Goal: Information Seeking & Learning: Learn about a topic

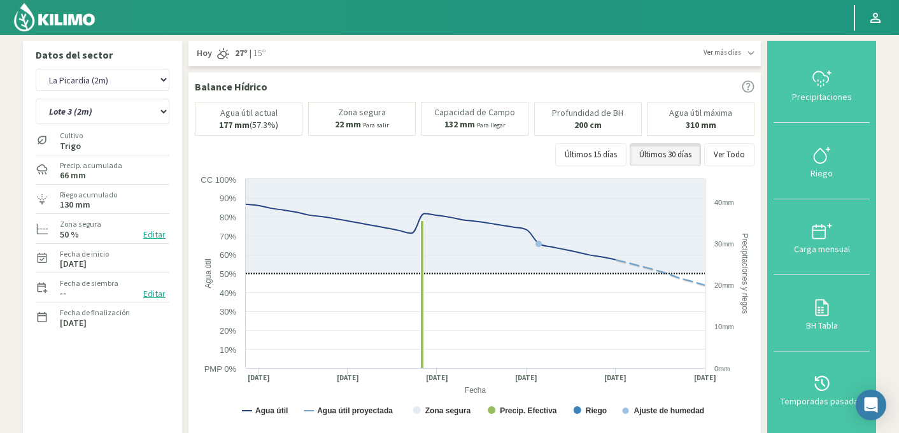
select select "1303: Object"
select select "18: Object"
click at [118, 86] on select "Agr. Cardonal Agr. El Carmelo Agr. Huertos de Chocalan Agrícola Bakia Agrícola …" at bounding box center [103, 80] width 134 height 22
click at [36, 69] on select "Agr. Cardonal Agr. El Carmelo Agr. Huertos de Chocalan Agrícola Bakia Agrícola …" at bounding box center [103, 80] width 134 height 22
select select "1437: Object"
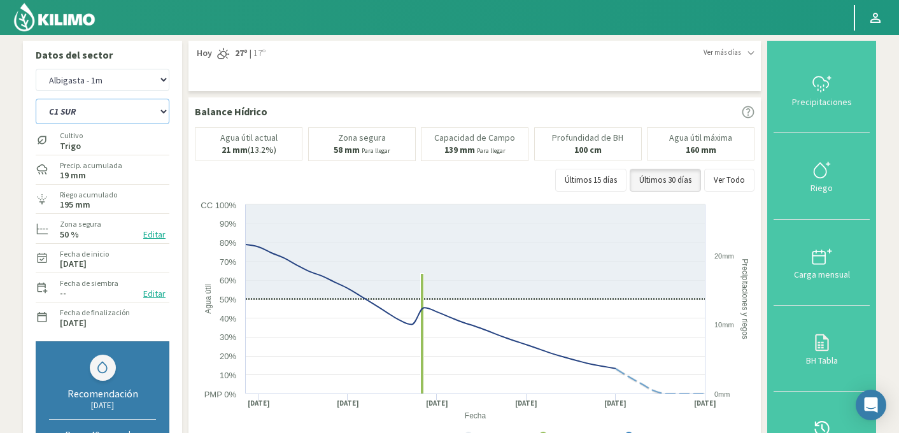
click at [130, 111] on select "C1 SUR C2A C2 SUR C3A C4A" at bounding box center [103, 111] width 134 height 25
click at [36, 99] on select "C1 SUR C2A C2 SUR C3A C4A" at bounding box center [103, 111] width 134 height 25
click at [100, 111] on select "C1 SUR C2A C2 SUR C3A C4A" at bounding box center [103, 111] width 134 height 25
click at [36, 99] on select "C1 SUR C2A C2 SUR C3A C4A" at bounding box center [103, 111] width 134 height 25
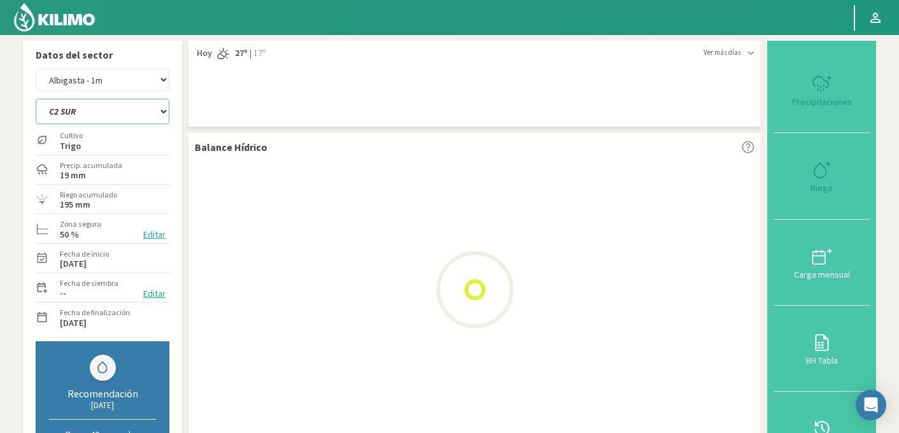
select select "20: Object"
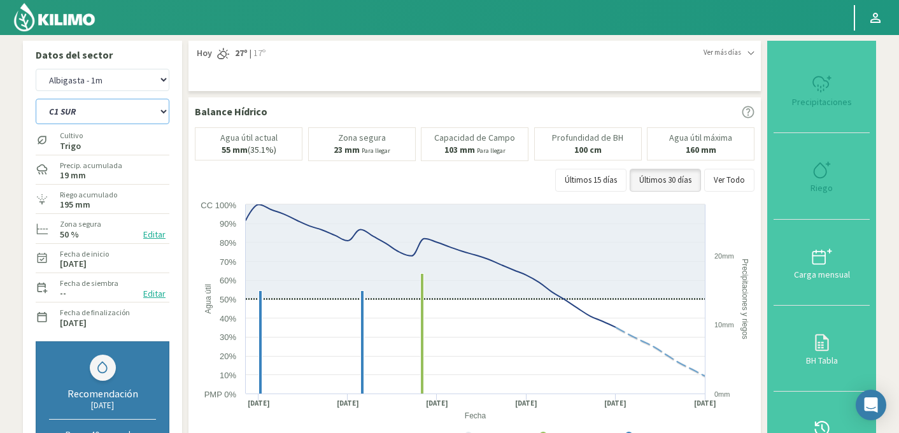
select select "1718: Object"
click at [69, 109] on select "C1 SUR C2A C2 SUR C3A C4A" at bounding box center [103, 111] width 134 height 25
click at [36, 99] on select "C1 SUR C2A C2 SUR C3A C4A" at bounding box center [103, 111] width 134 height 25
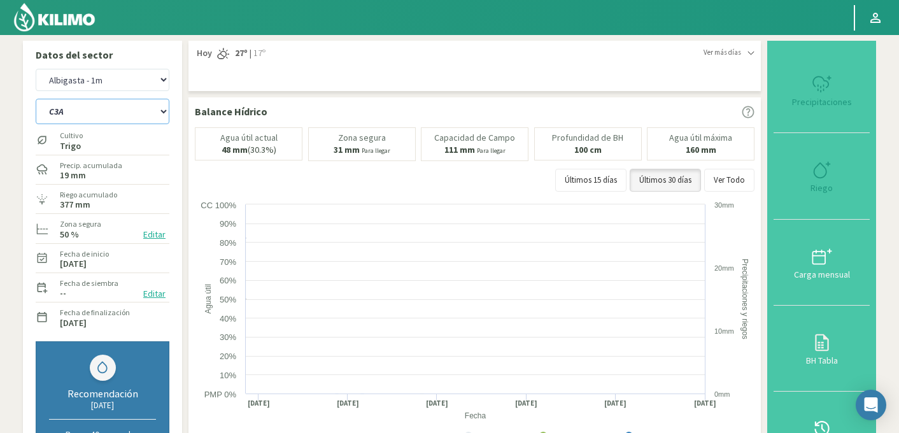
select select "27: Object"
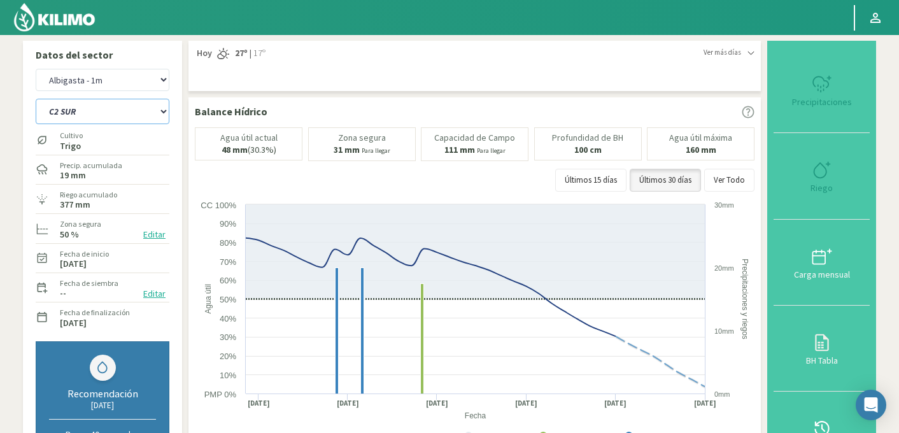
select select "1999: Object"
click at [135, 113] on select "C1 SUR C2A C2 SUR C3A C4A" at bounding box center [103, 111] width 134 height 25
click at [36, 99] on select "C1 SUR C2A C2 SUR C3A C4A" at bounding box center [103, 111] width 134 height 25
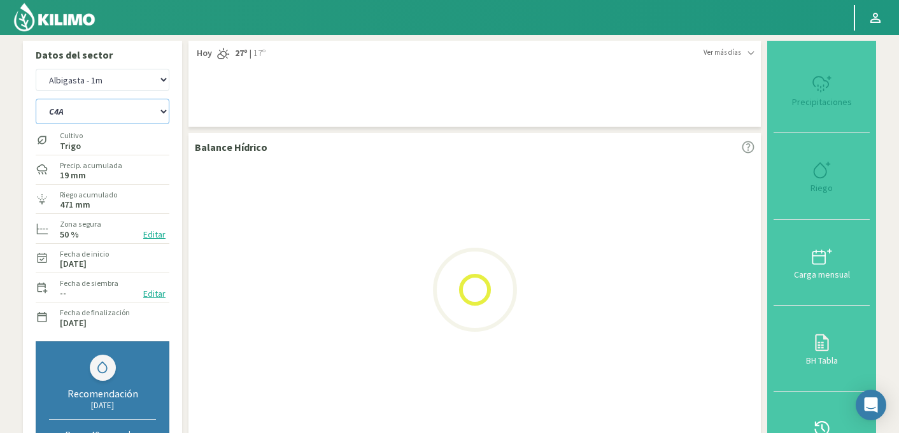
select select "33: Object"
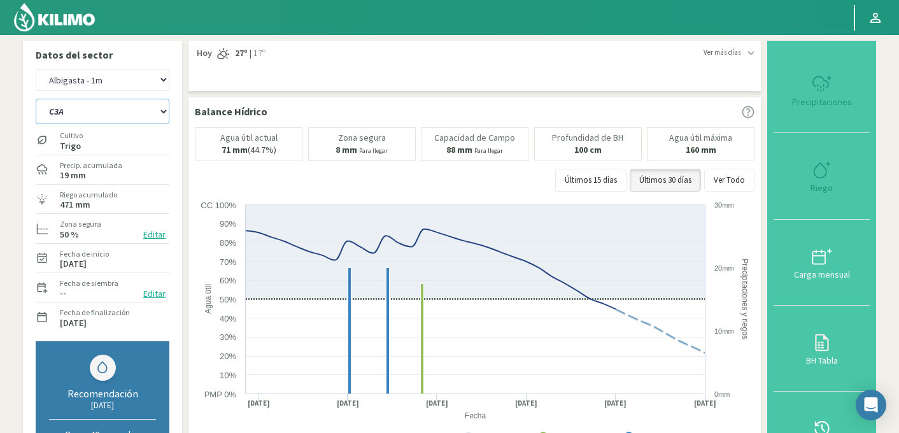
select select "2280: Object"
click at [95, 115] on select "C1 SUR C2A C2 SUR C3A C4A" at bounding box center [103, 111] width 134 height 25
click at [36, 99] on select "C1 SUR C2A C2 SUR C3A C4A" at bounding box center [103, 111] width 134 height 25
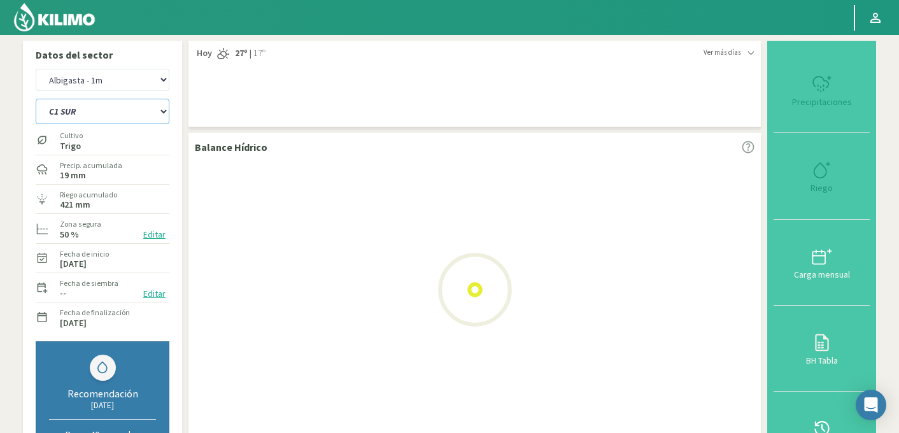
select select "39: Object"
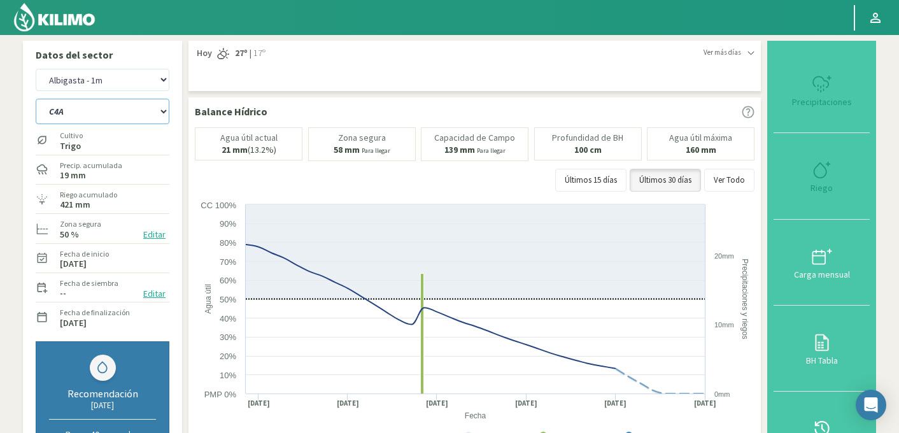
select select "2561: Object"
select select "40: Object"
click at [113, 79] on select "Agr. Cardonal Agr. El Carmelo Agr. Huertos de Chocalan Agrícola Bakia Agrícola …" at bounding box center [103, 80] width 134 height 22
click at [36, 69] on select "Agr. Cardonal Agr. El Carmelo Agr. Huertos de Chocalan Agrícola Bakia Agrícola …" at bounding box center [103, 80] width 134 height 22
click at [95, 107] on select "C1 SUR C2A C2 SUR C3A C4A" at bounding box center [103, 111] width 134 height 25
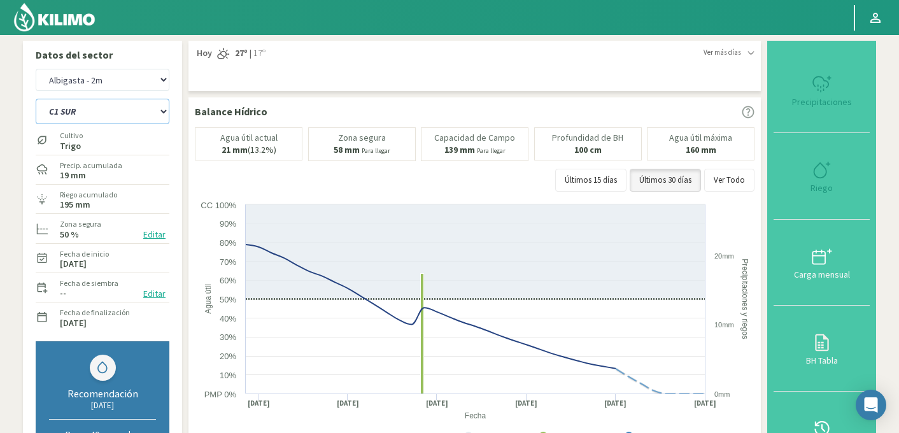
select select "2843: Object"
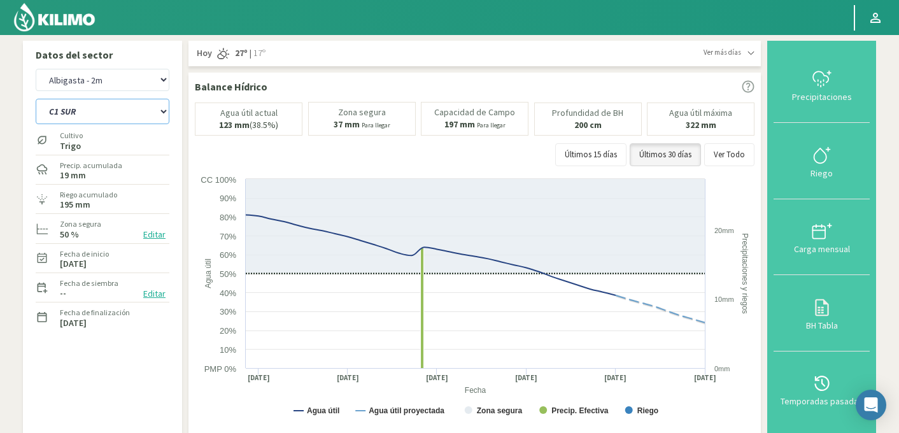
click at [36, 99] on select "C1 SUR C2A C2 SUR C3A C4A" at bounding box center [103, 111] width 134 height 25
click at [105, 112] on select "C1 SUR C2A C2 SUR C3A C4A" at bounding box center [103, 111] width 134 height 25
click at [36, 99] on select "C1 SUR C2A C2 SUR C3A C4A" at bounding box center [103, 111] width 134 height 25
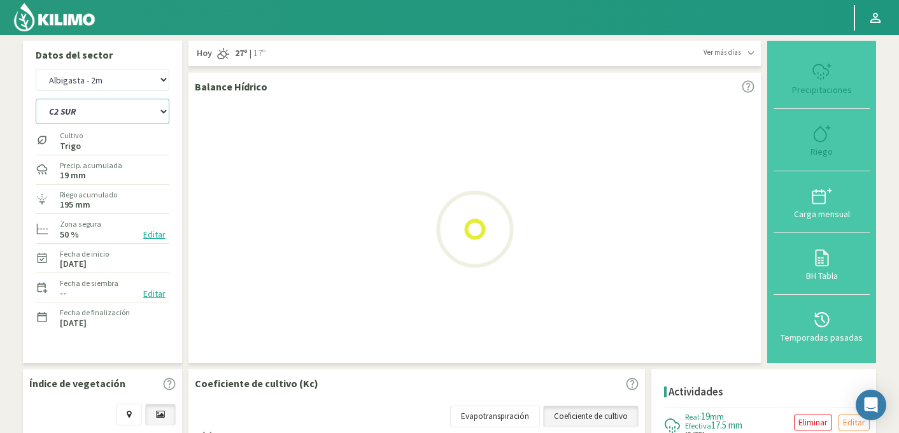
select select "45: Object"
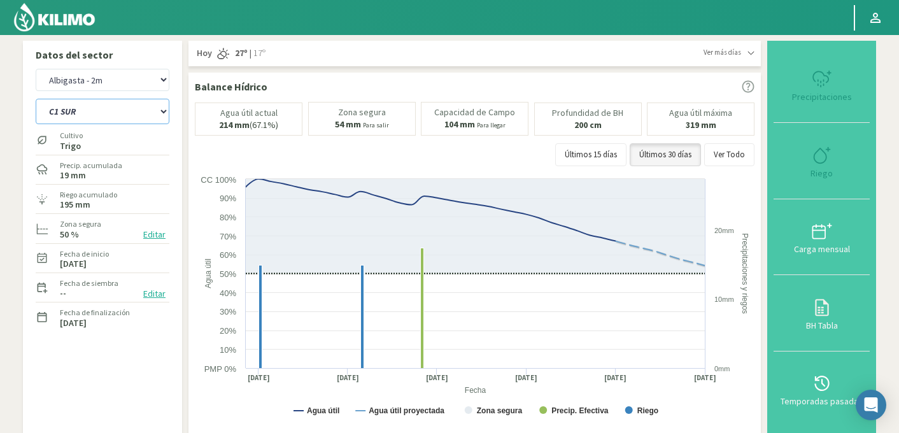
select select "3124: Object"
click at [86, 113] on select "C1 SUR C2A C2 SUR C3A C4A" at bounding box center [103, 111] width 134 height 25
click at [36, 99] on select "C1 SUR C2A C2 SUR C3A C4A" at bounding box center [103, 111] width 134 height 25
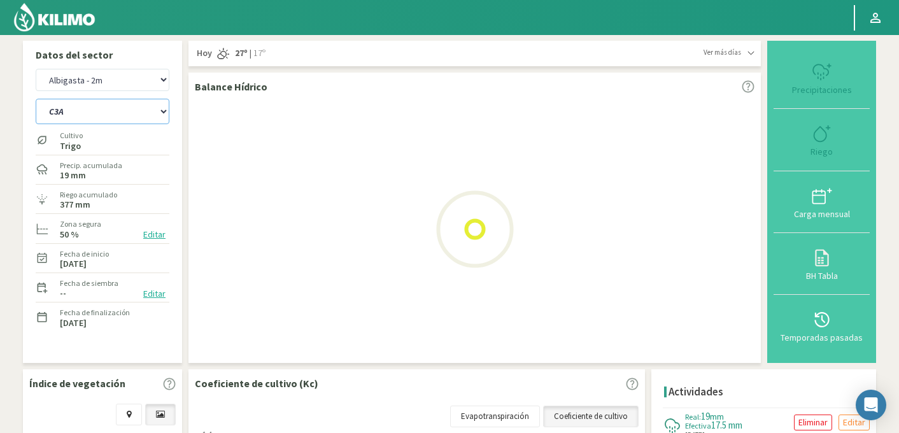
select select "52: Object"
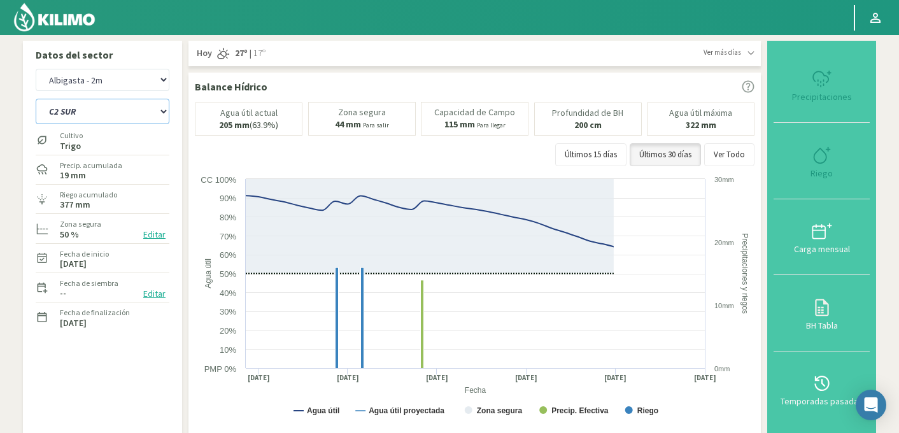
select select "3405: Object"
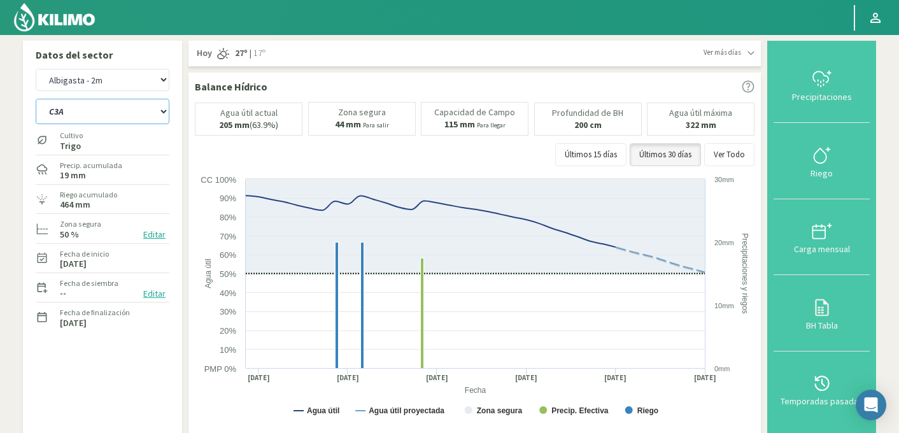
click at [126, 120] on select "C1 SUR C2A C2 SUR C3A C4A" at bounding box center [103, 111] width 134 height 25
click at [36, 99] on select "C1 SUR C2A C2 SUR C3A C4A" at bounding box center [103, 111] width 134 height 25
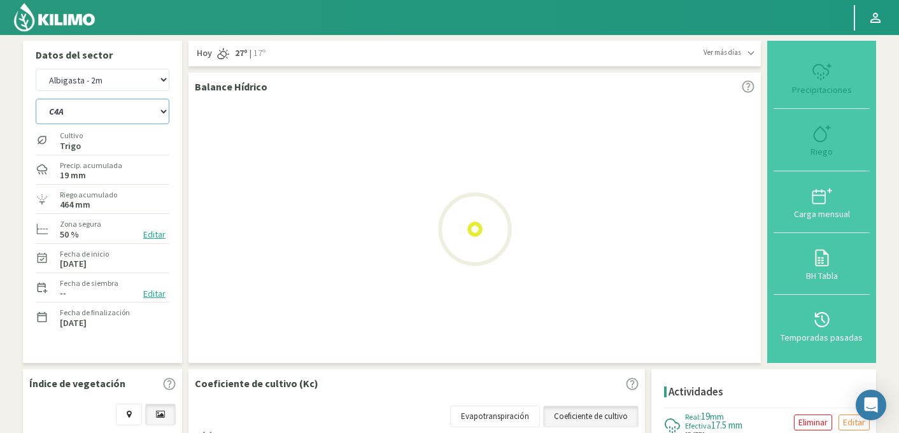
select select "58: Object"
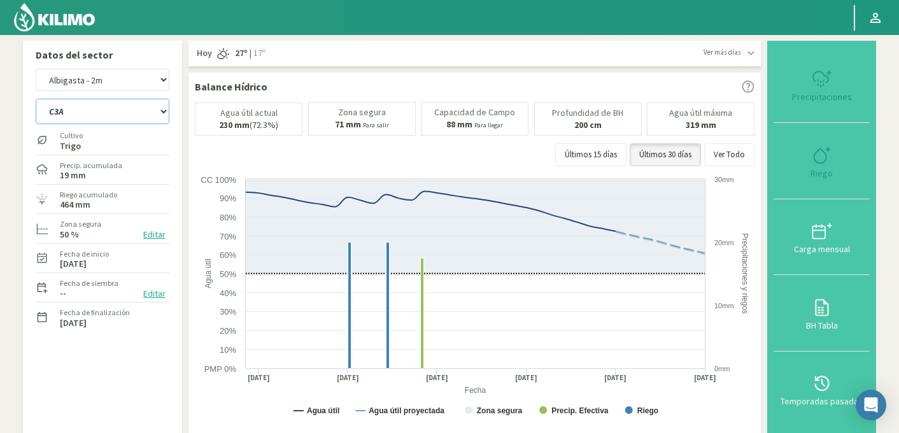
select select "3686: Object"
click at [91, 115] on select "C1 SUR C2A C2 SUR C3A C4A" at bounding box center [103, 111] width 134 height 25
click at [36, 99] on select "C1 SUR C2A C2 SUR C3A C4A" at bounding box center [103, 111] width 134 height 25
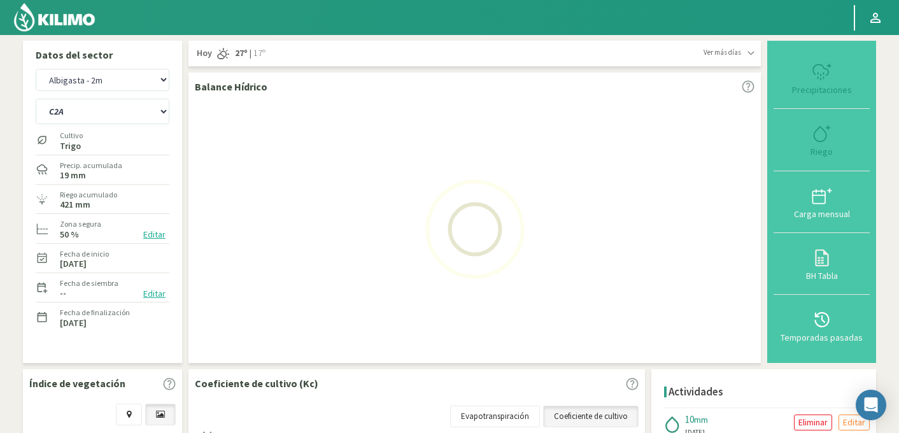
select select "64: Object"
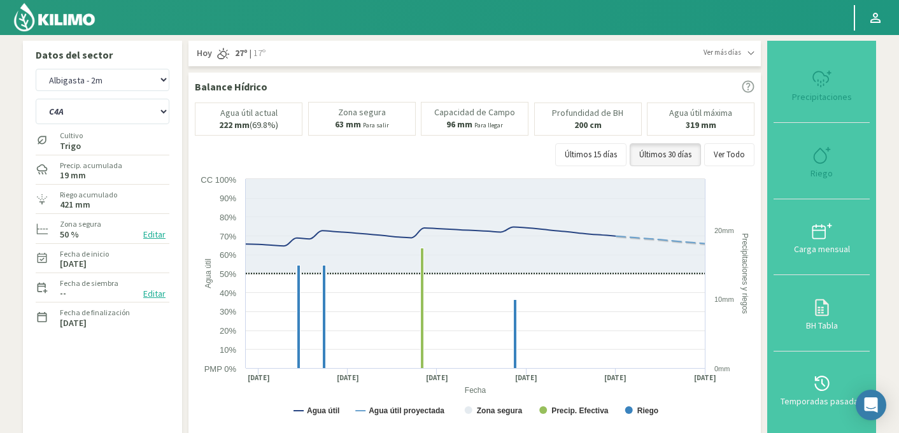
select select "3967: Object"
select select "66: Object"
click at [104, 81] on select "Agr. Cardonal Agr. El Carmelo Agr. Huertos de Chocalan Agrícola Bakia Agrícola …" at bounding box center [103, 80] width 134 height 22
click at [36, 69] on select "Agr. Cardonal Agr. El Carmelo Agr. Huertos de Chocalan Agrícola Bakia Agrícola …" at bounding box center [103, 80] width 134 height 22
click at [143, 106] on select "C1 SUR C2A C2 SUR C3A C4A" at bounding box center [103, 111] width 134 height 25
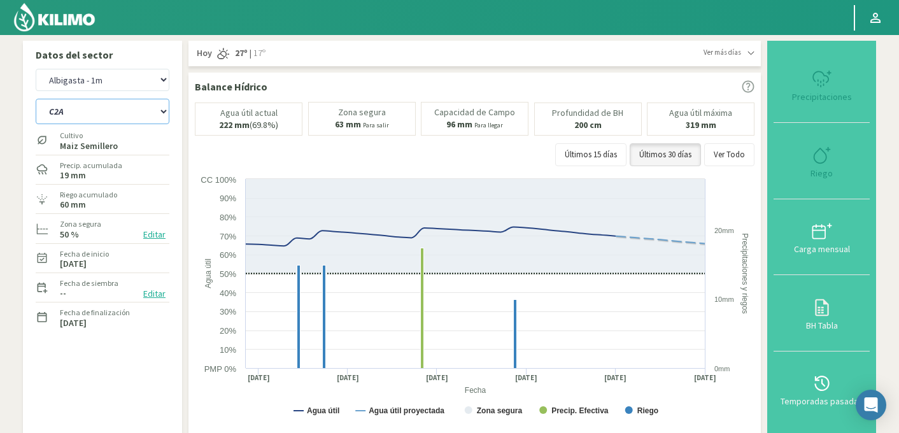
select select "4247: Object"
select select "70: Object"
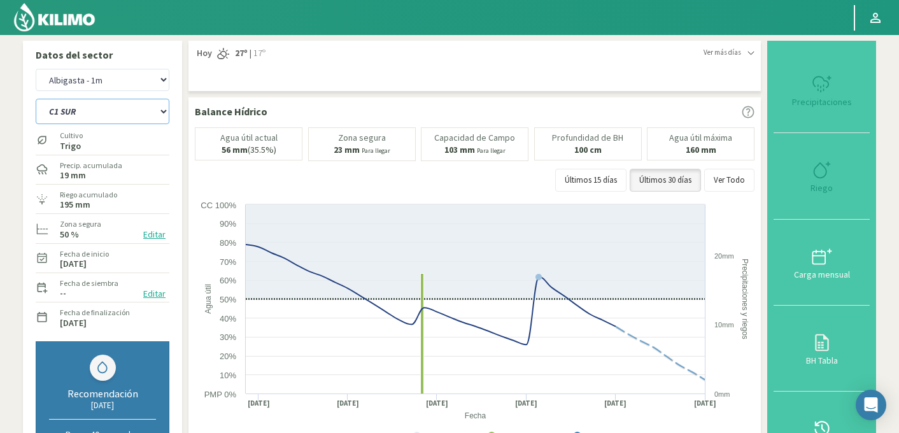
click at [36, 99] on select "C1 SUR C2A C2 SUR C3A C4A" at bounding box center [103, 111] width 134 height 25
click at [123, 73] on select "Agr. Cardonal Agr. El Carmelo Agr. Huertos de Chocalan Agrícola Bakia Agrícola …" at bounding box center [103, 80] width 134 height 22
click at [36, 69] on select "Agr. Cardonal Agr. El Carmelo Agr. Huertos de Chocalan Agrícola Bakia Agrícola …" at bounding box center [103, 80] width 134 height 22
select select "4535: Object"
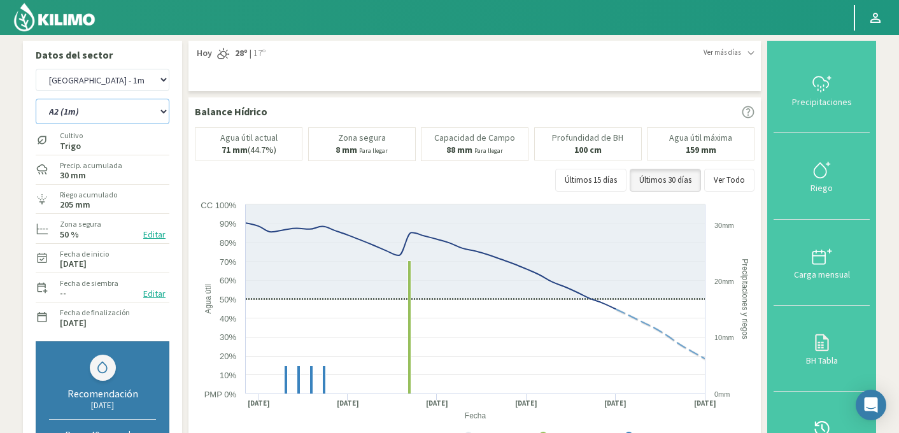
click at [113, 109] on select "A2 (1m) D1 Sur (1m) D2 Oeste (1m)" at bounding box center [103, 111] width 134 height 25
click at [36, 99] on select "A2 (1m) D1 Sur (1m) D2 Oeste (1m)" at bounding box center [103, 111] width 134 height 25
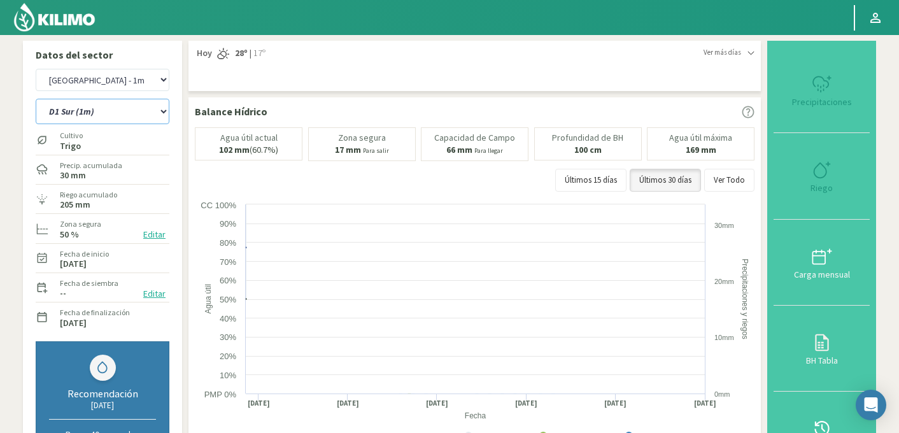
select select "75: Object"
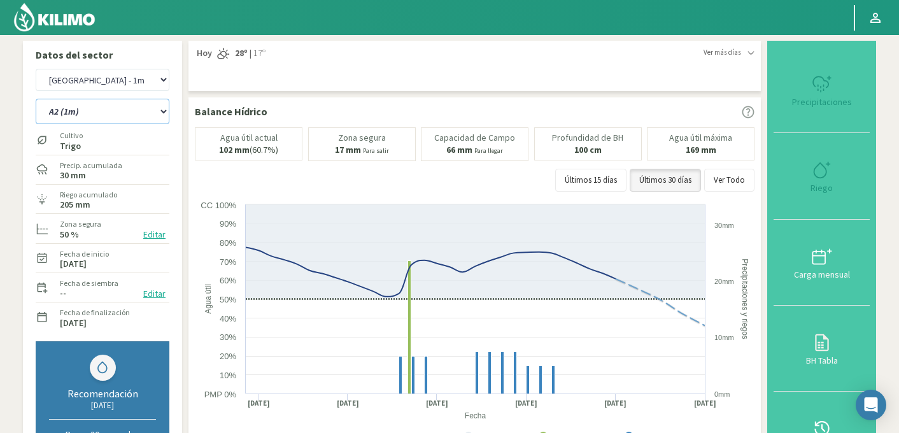
select select "4816: Object"
click at [119, 112] on select "A2 (1m) D1 Sur (1m) D2 Oeste (1m)" at bounding box center [103, 111] width 134 height 25
click at [36, 99] on select "A2 (1m) D1 Sur (1m) D2 Oeste (1m)" at bounding box center [103, 111] width 134 height 25
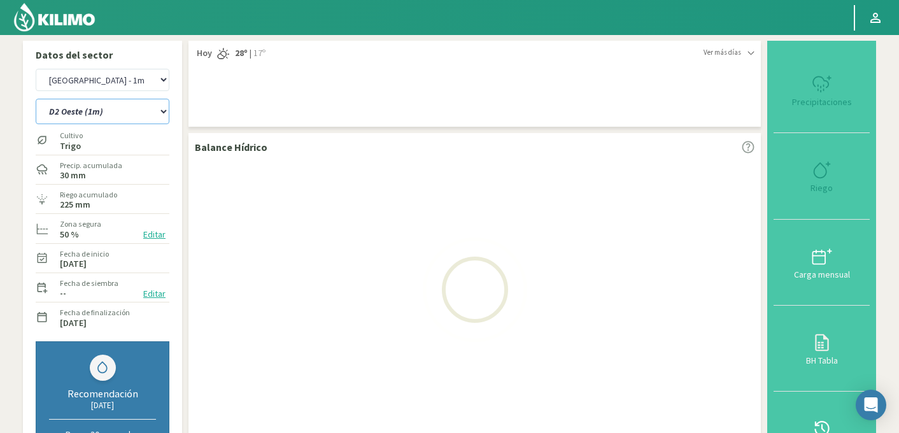
select select "79: Object"
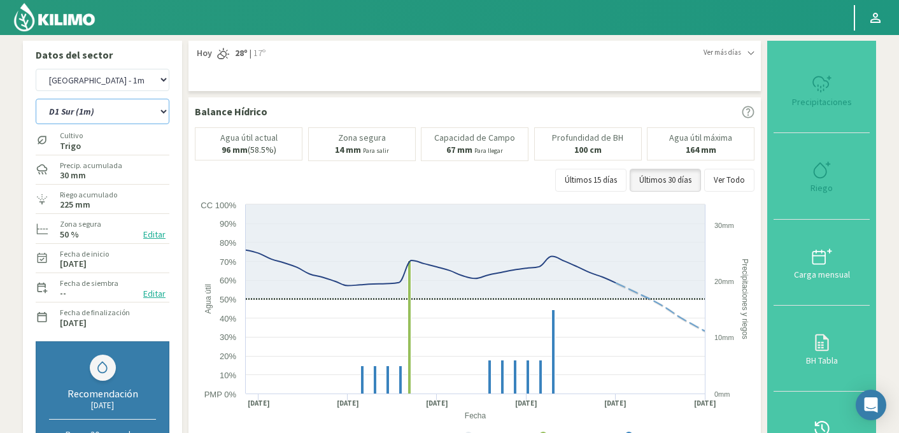
select select "5097: Object"
click at [88, 116] on select "A2 (1m) D1 Sur (1m) D2 Oeste (1m)" at bounding box center [103, 111] width 134 height 25
click at [36, 99] on select "A2 (1m) D1 Sur (1m) D2 Oeste (1m)" at bounding box center [103, 111] width 134 height 25
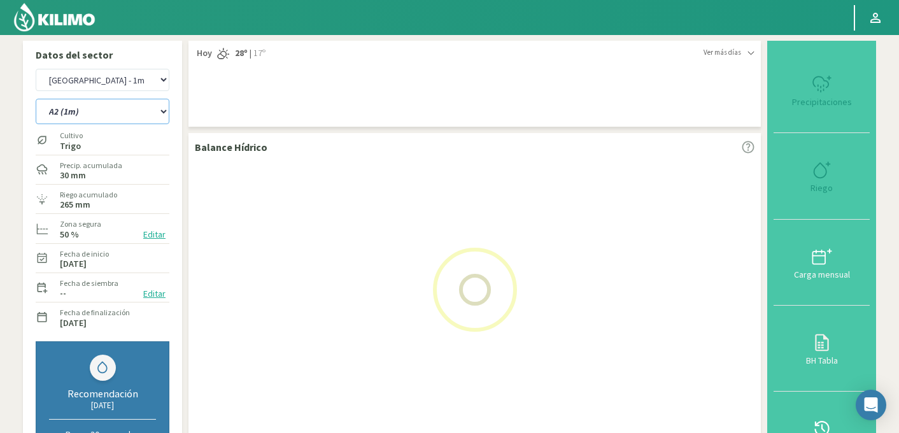
select select "83: Object"
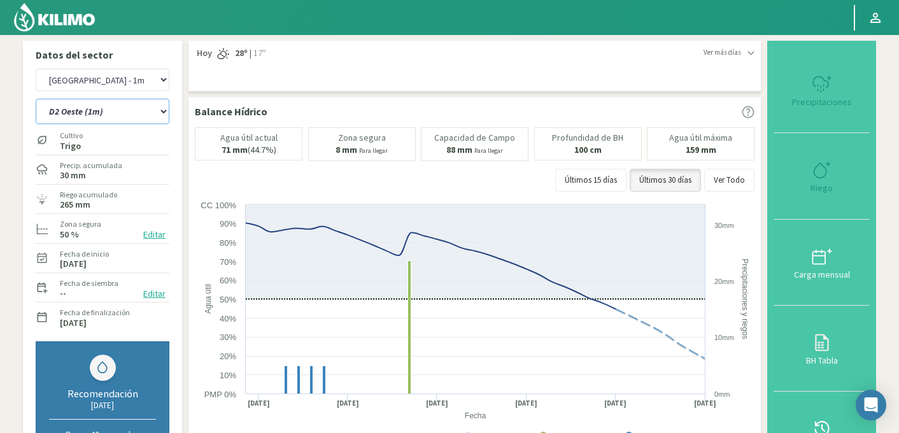
select select "5378: Object"
select select "84: Object"
click at [108, 111] on select "A2 (1m) D1 Sur (1m) D2 Oeste (1m)" at bounding box center [103, 111] width 134 height 25
click at [122, 81] on select "Agr. Cardonal Agr. El Carmelo Agr. Huertos de Chocalan Agrícola Bakia Agrícola …" at bounding box center [103, 80] width 134 height 22
click at [36, 69] on select "Agr. Cardonal Agr. El Carmelo Agr. Huertos de Chocalan Agrícola Bakia Agrícola …" at bounding box center [103, 80] width 134 height 22
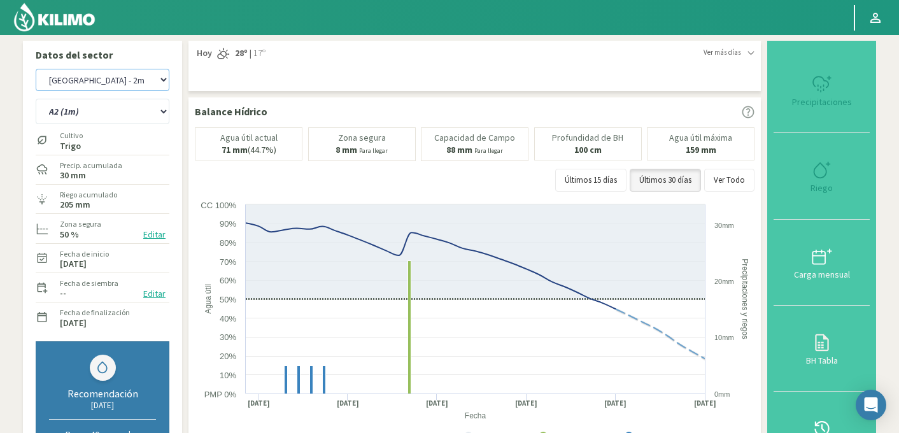
select select "5660: Object"
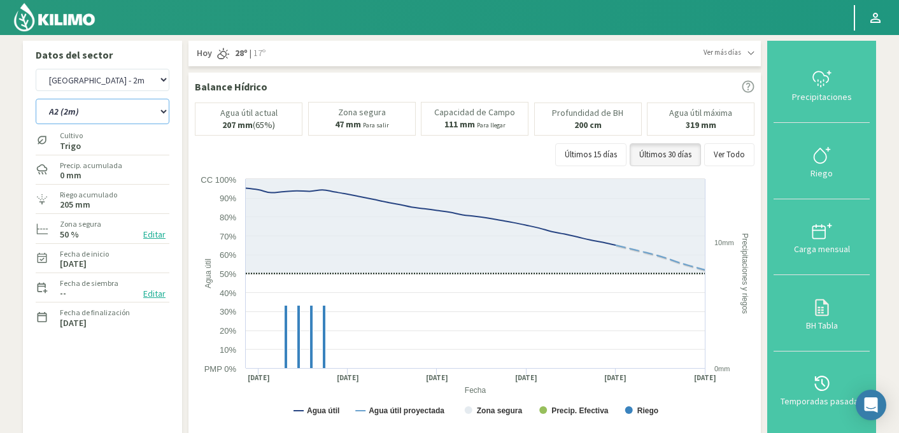
click at [127, 110] on select "A2 (2m) D1 Sur (2m) D2 Oeste (2m)" at bounding box center [103, 111] width 134 height 25
click at [36, 99] on select "A2 (2m) D1 Sur (2m) D2 Oeste (2m)" at bounding box center [103, 111] width 134 height 25
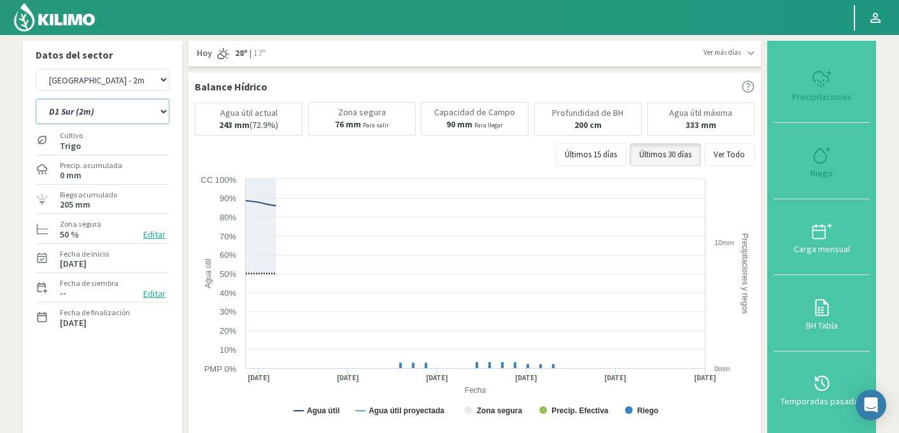
select select "87: Object"
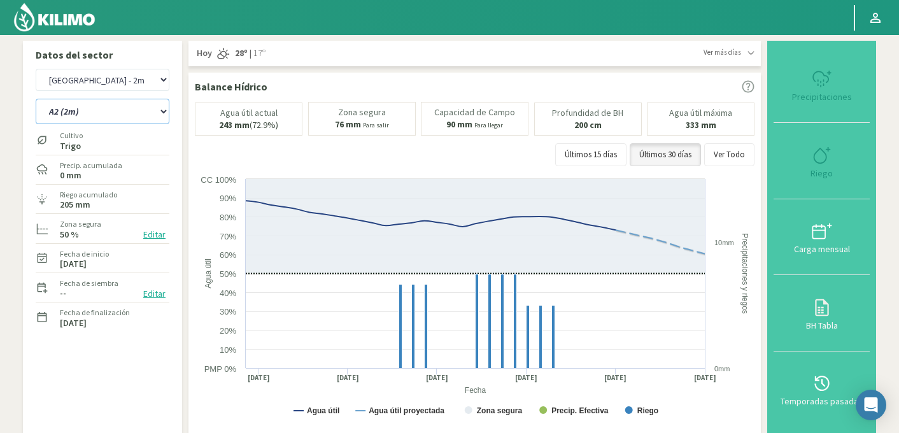
select select "5941: Object"
click at [90, 106] on select "A2 (2m) D1 Sur (2m) D2 Oeste (2m)" at bounding box center [103, 111] width 134 height 25
click at [36, 99] on select "A2 (2m) D1 Sur (2m) D2 Oeste (2m)" at bounding box center [103, 111] width 134 height 25
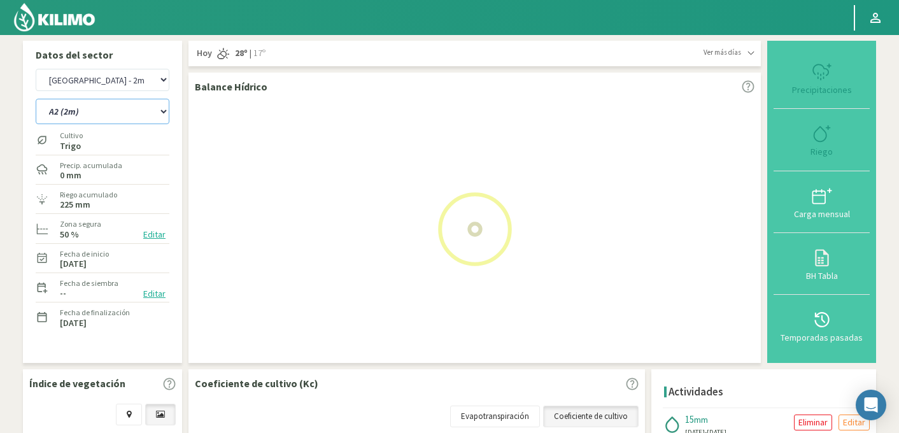
select select "91: Object"
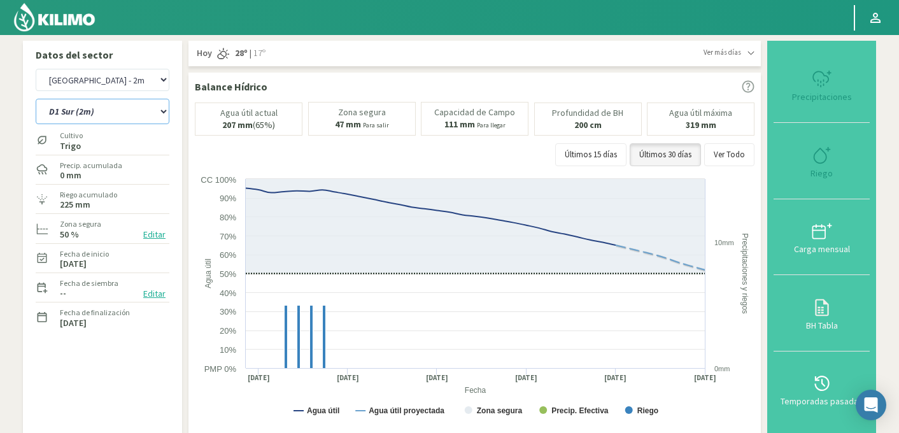
select select "6222: Object"
click at [91, 120] on select "A2 (2m) D1 Sur (2m) D2 Oeste (2m)" at bounding box center [103, 111] width 134 height 25
click at [36, 99] on select "A2 (2m) D1 Sur (2m) D2 Oeste (2m)" at bounding box center [103, 111] width 134 height 25
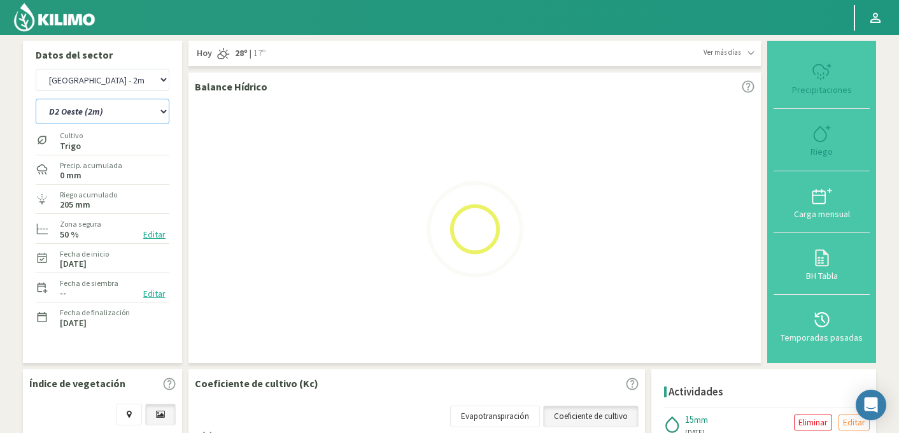
select select "93: Object"
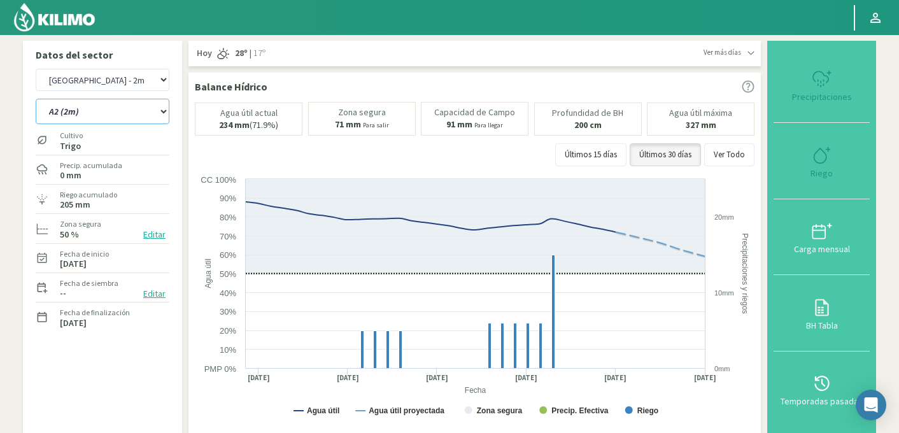
select select "6503: Object"
click at [99, 104] on select "A2 (2m) D1 Sur (2m) D2 Oeste (2m)" at bounding box center [103, 111] width 134 height 25
click at [36, 99] on select "A2 (2m) D1 Sur (2m) D2 Oeste (2m)" at bounding box center [103, 111] width 134 height 25
click at [87, 116] on select "A2 (2m) D1 Sur (2m) D2 Oeste (2m)" at bounding box center [103, 111] width 134 height 25
click at [36, 99] on select "A2 (2m) D1 Sur (2m) D2 Oeste (2m)" at bounding box center [103, 111] width 134 height 25
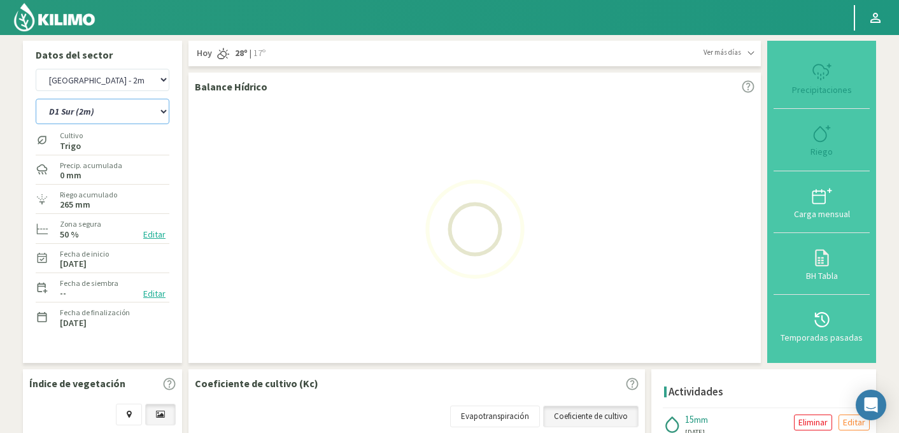
select select "98: Object"
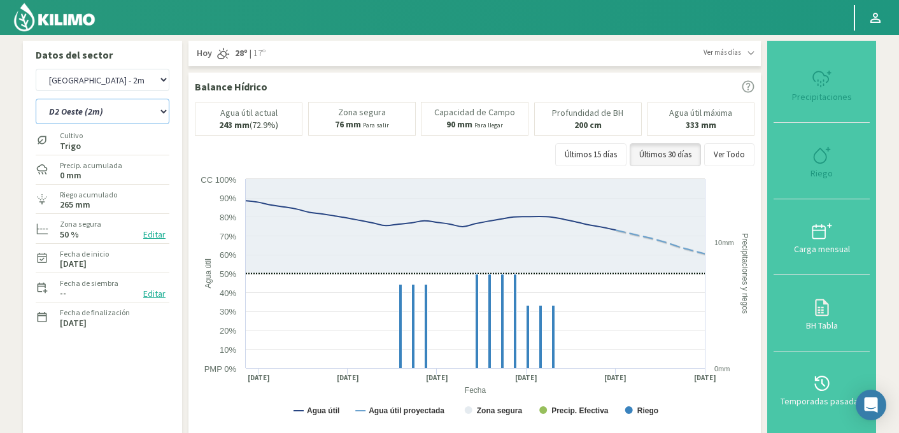
select select "6784: Object"
click at [125, 111] on select "A2 (2m) D1 Sur (2m) D2 Oeste (2m)" at bounding box center [103, 111] width 134 height 25
click at [36, 99] on select "A2 (2m) D1 Sur (2m) D2 Oeste (2m)" at bounding box center [103, 111] width 134 height 25
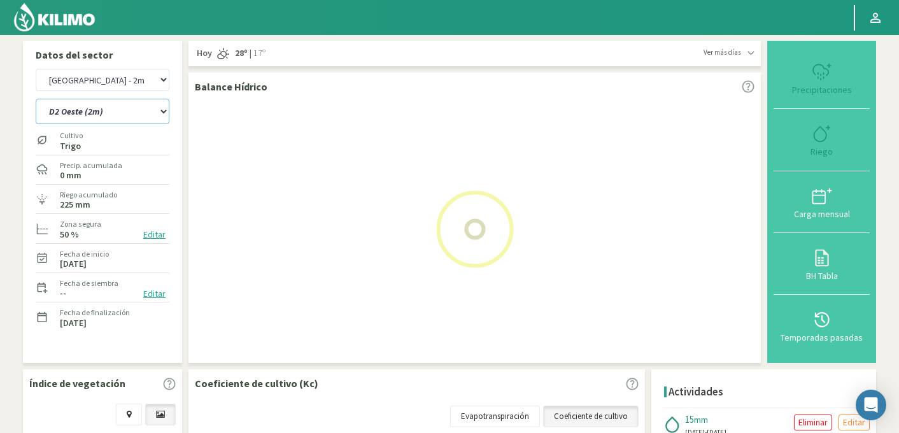
select select "100: Object"
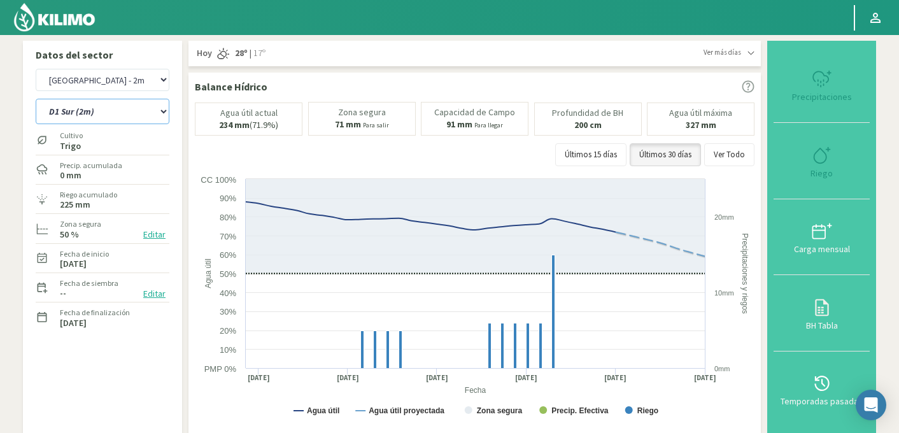
select select "7065: Object"
select select "104: Object"
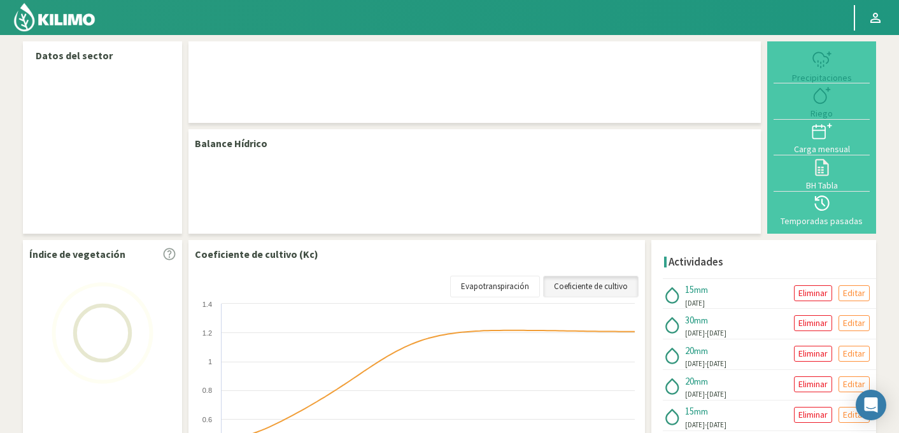
select select "40: Object"
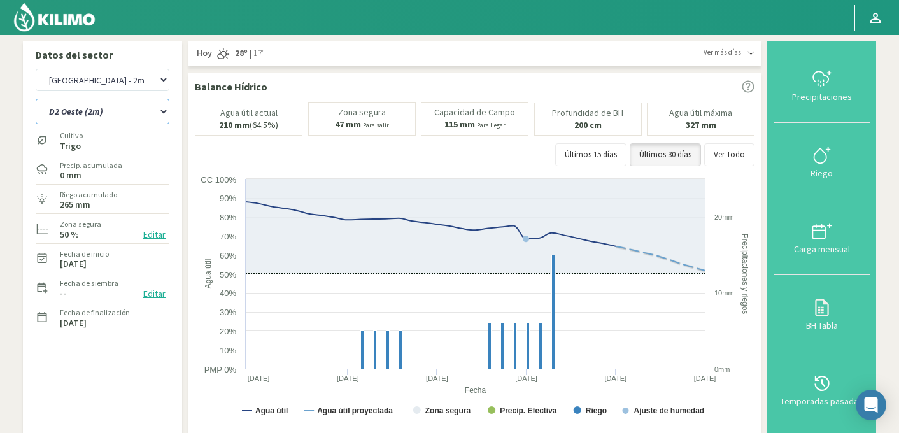
click at [98, 113] on select "A2 (2m) D1 Sur (2m) D2 Oeste (2m)" at bounding box center [103, 111] width 134 height 25
click at [36, 99] on select "A2 (2m) D1 Sur (2m) D2 Oeste (2m)" at bounding box center [103, 111] width 134 height 25
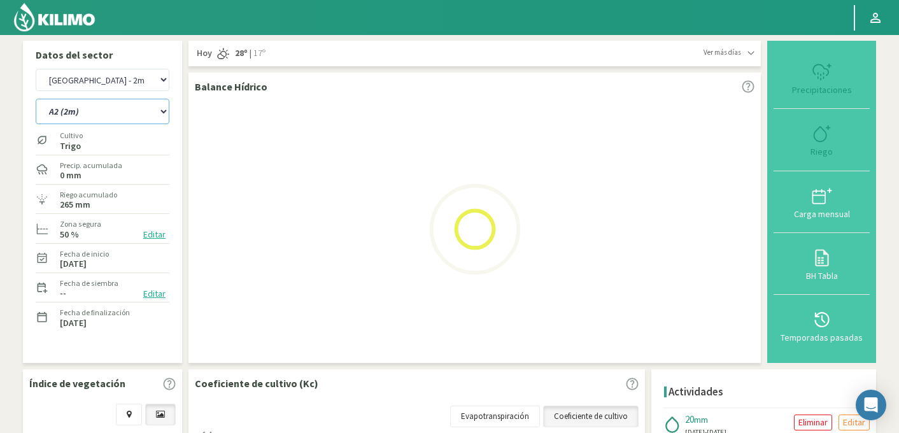
select select "2: Object"
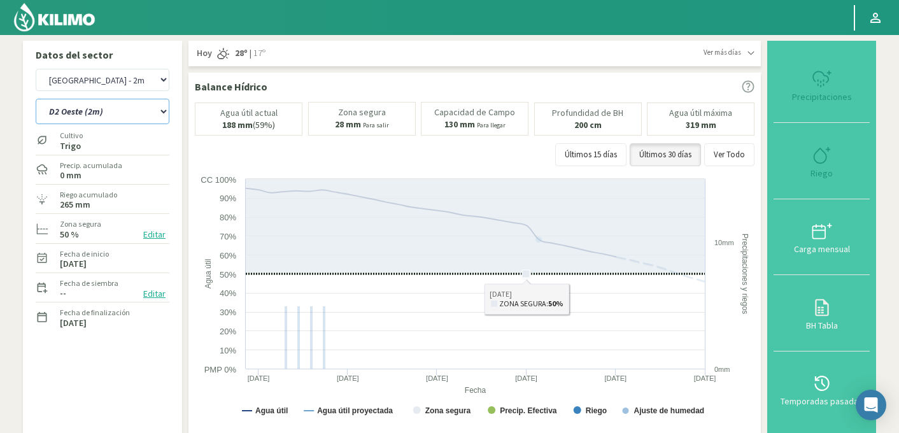
select select "321: Object"
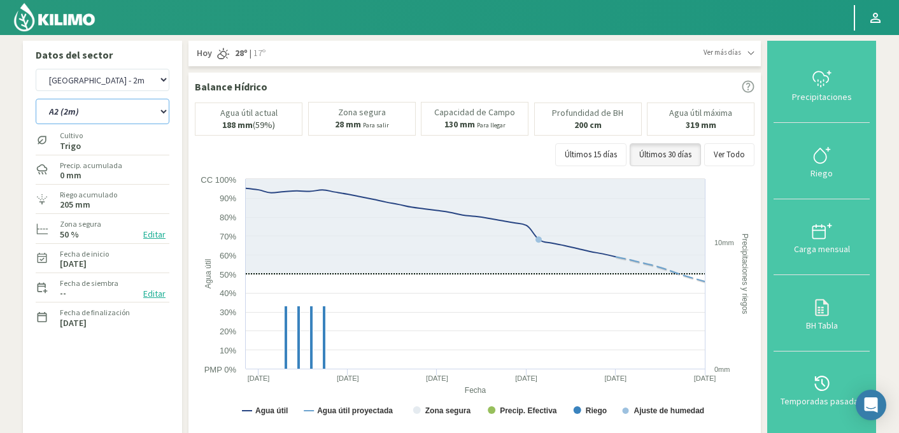
click at [106, 112] on select "A2 (2m) D1 Sur (2m) D2 Oeste (2m)" at bounding box center [103, 111] width 134 height 25
click at [36, 99] on select "A2 (2m) D1 Sur (2m) D2 Oeste (2m)" at bounding box center [103, 111] width 134 height 25
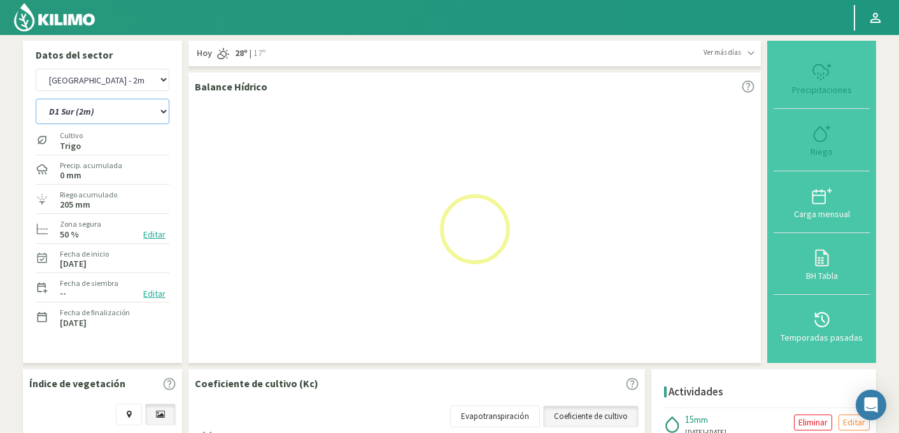
select select "3: Object"
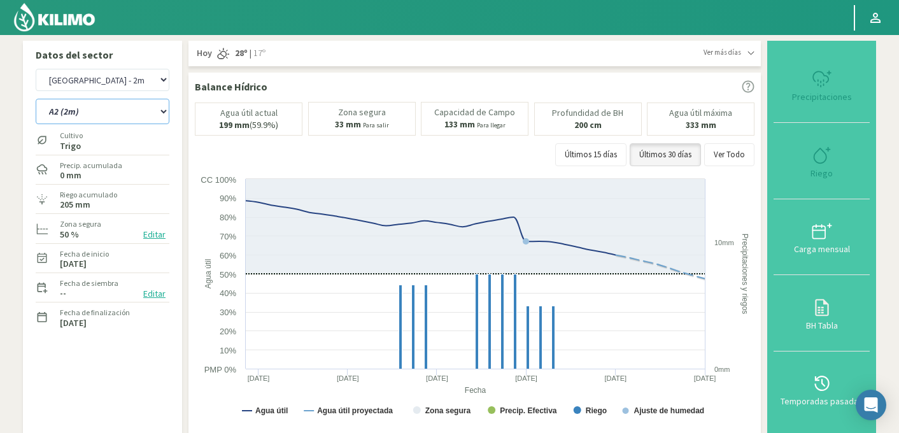
select select "602: Object"
select select "7: Object"
click at [134, 71] on select "Agr. Cardonal Agr. El Carmelo Agr. Huertos de Chocalan Agrícola Bakia Agrícola …" at bounding box center [103, 80] width 134 height 22
click at [36, 69] on select "Agr. Cardonal Agr. El Carmelo Agr. Huertos de Chocalan Agrícola Bakia Agrícola …" at bounding box center [103, 80] width 134 height 22
select select "1060: Object"
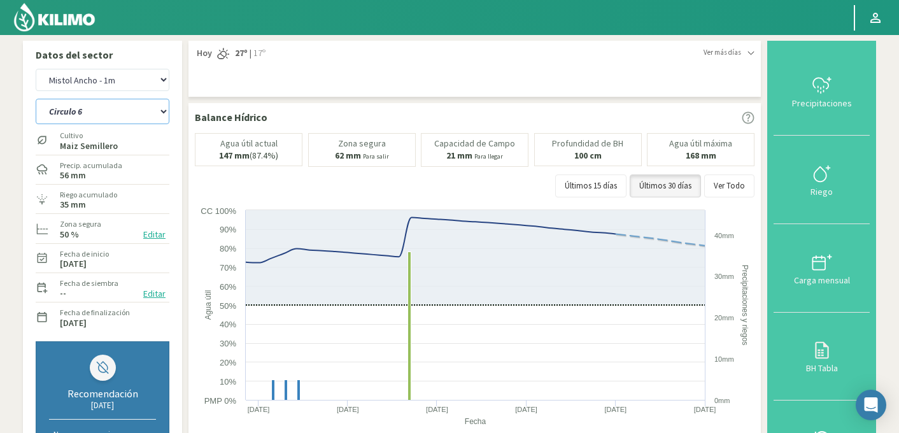
click at [116, 112] on select "Circulo 6 Circulo 7 Circulo 8" at bounding box center [103, 111] width 134 height 25
click at [36, 99] on select "Circulo 6 Circulo 7 Circulo 8" at bounding box center [103, 111] width 134 height 25
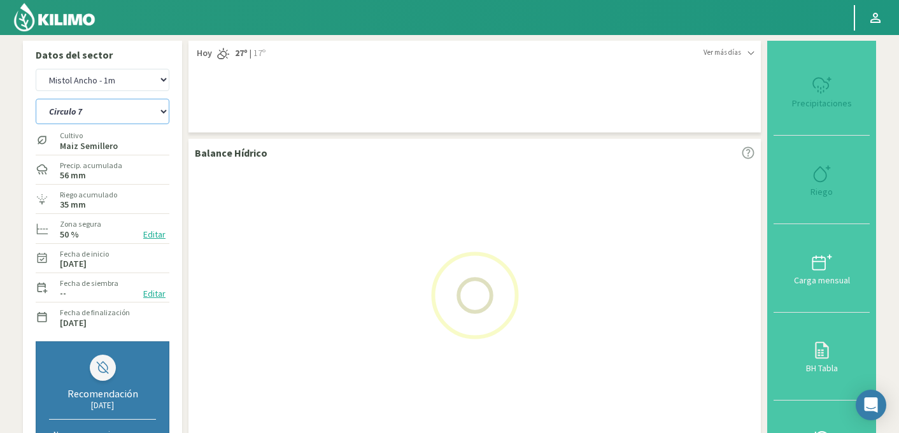
select select "9: Object"
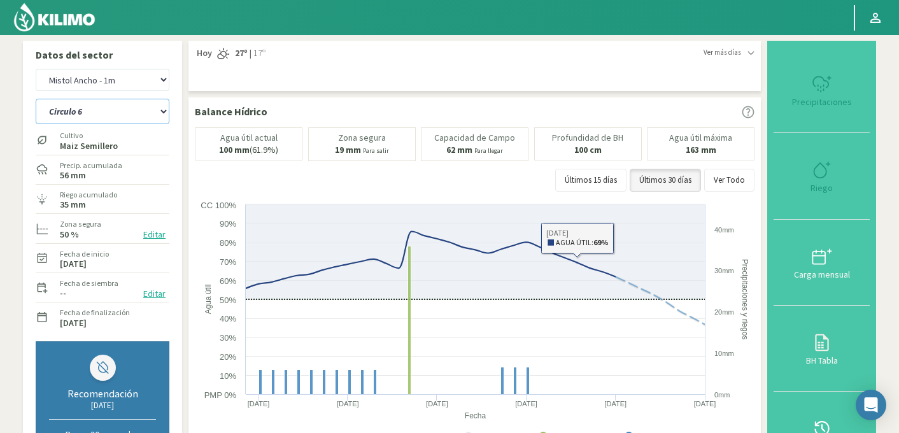
select select "1341: Object"
click at [124, 115] on select "Circulo 6 Circulo 7 Circulo 8" at bounding box center [103, 111] width 134 height 25
click at [36, 99] on select "Circulo 6 Circulo 7 Circulo 8" at bounding box center [103, 111] width 134 height 25
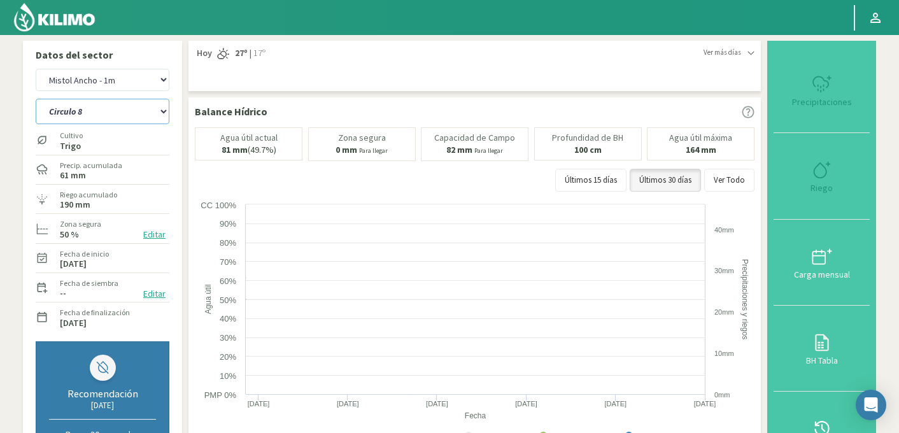
select select "13: Object"
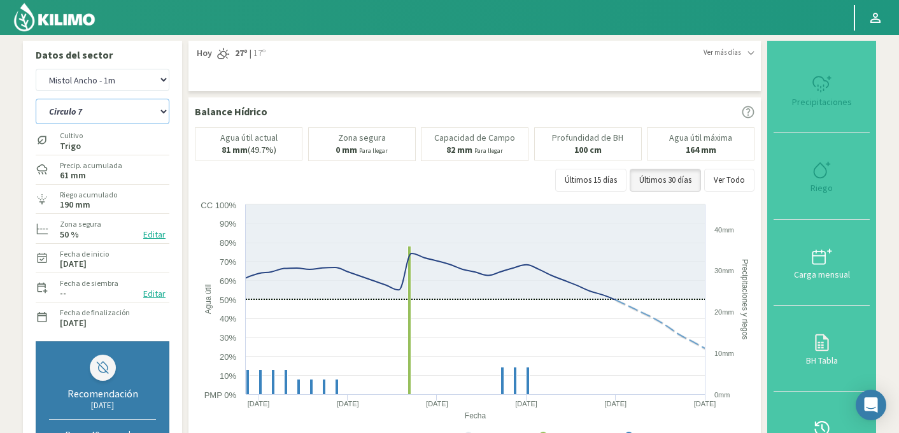
select select "1622: Object"
select select "17: Object"
click at [142, 75] on select "Agr. Cardonal Agr. El Carmelo Agr. Huertos de Chocalan Agrícola Bakia Agrícola …" at bounding box center [103, 80] width 134 height 22
click at [36, 69] on select "Agr. Cardonal Agr. El Carmelo Agr. Huertos de Chocalan Agrícola Bakia Agrícola …" at bounding box center [103, 80] width 134 height 22
select select "1904: Object"
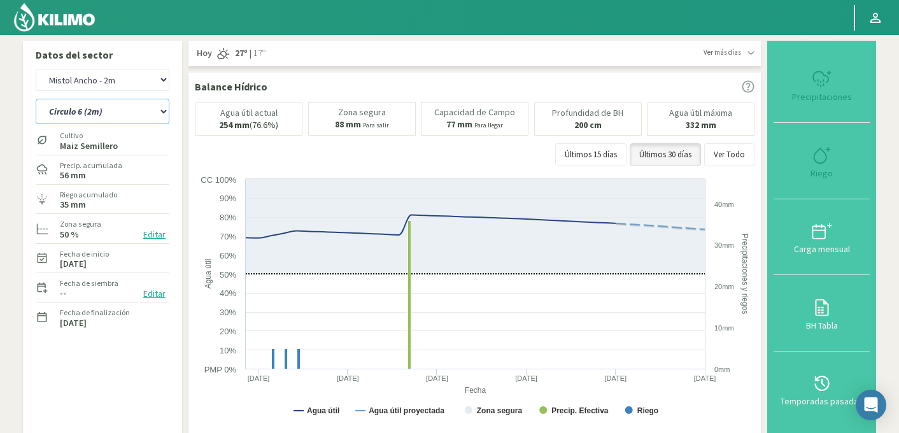
click at [116, 107] on select "Circulo 6 (2m) Circulo 7 (2m) Círculo 8 (2m)" at bounding box center [103, 111] width 134 height 25
click at [36, 99] on select "Circulo 6 (2m) Circulo 7 (2m) Círculo 8 (2m)" at bounding box center [103, 111] width 134 height 25
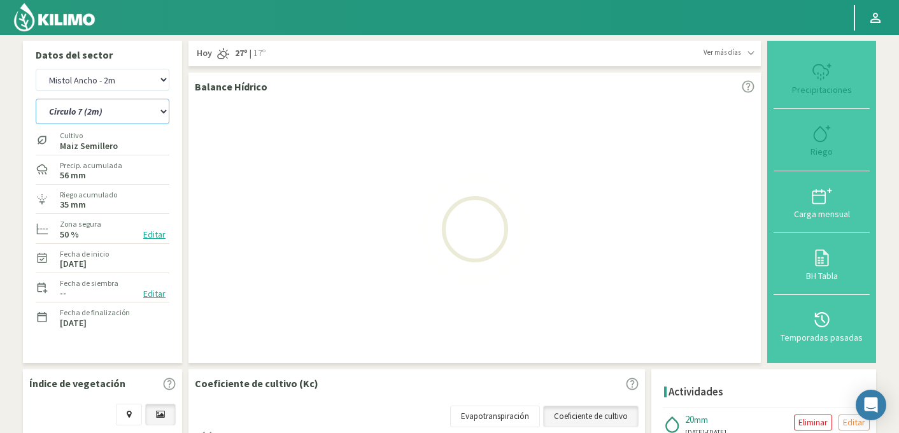
select select "18: Object"
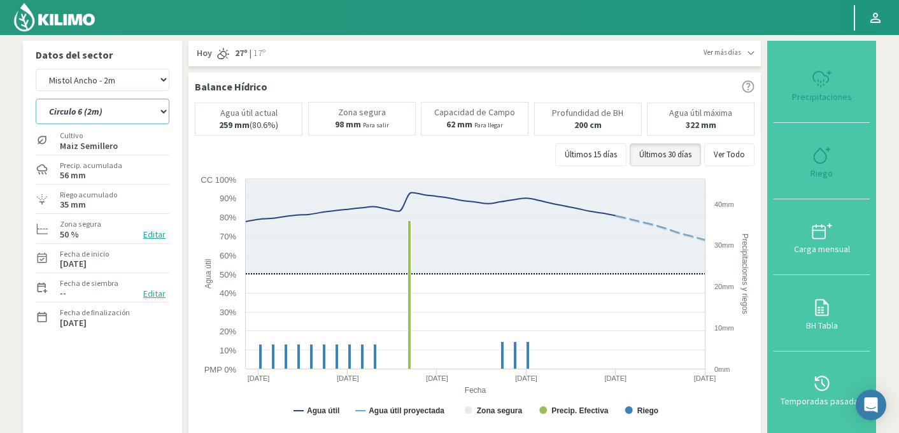
select select "2185: Object"
click at [108, 113] on select "Circulo 6 (2m) Circulo 7 (2m) Círculo 8 (2m)" at bounding box center [103, 111] width 134 height 25
click at [36, 99] on select "Circulo 6 (2m) Circulo 7 (2m) Círculo 8 (2m)" at bounding box center [103, 111] width 134 height 25
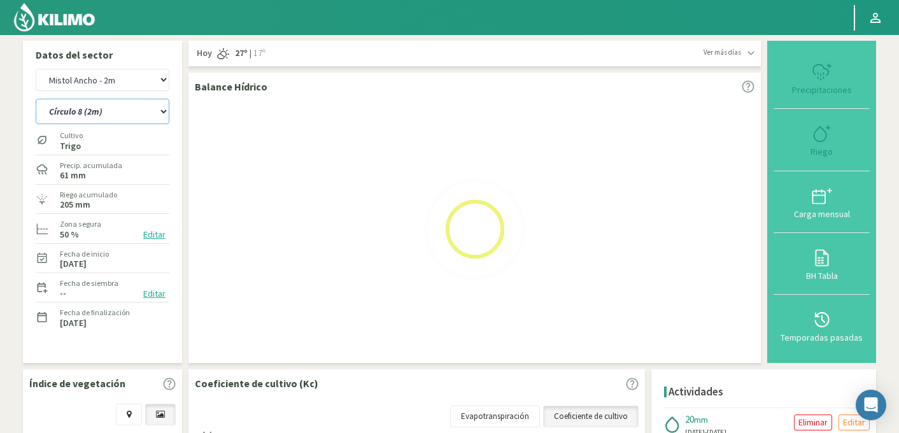
select select "22: Object"
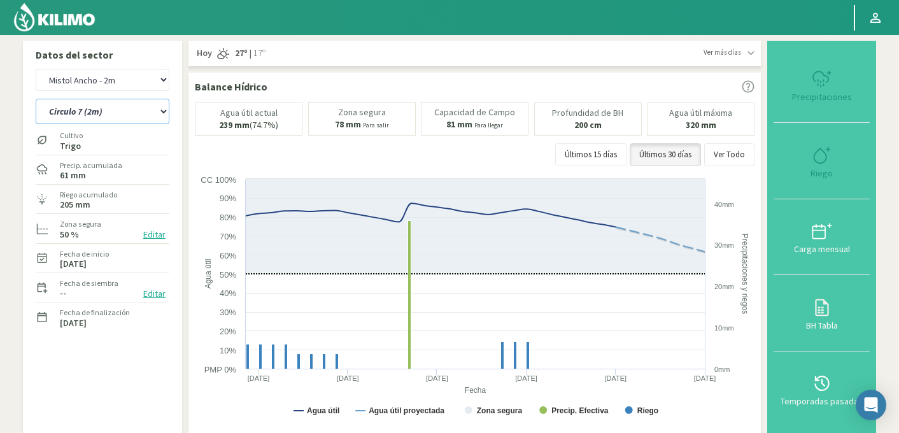
select select "2466: Object"
select select "26: Object"
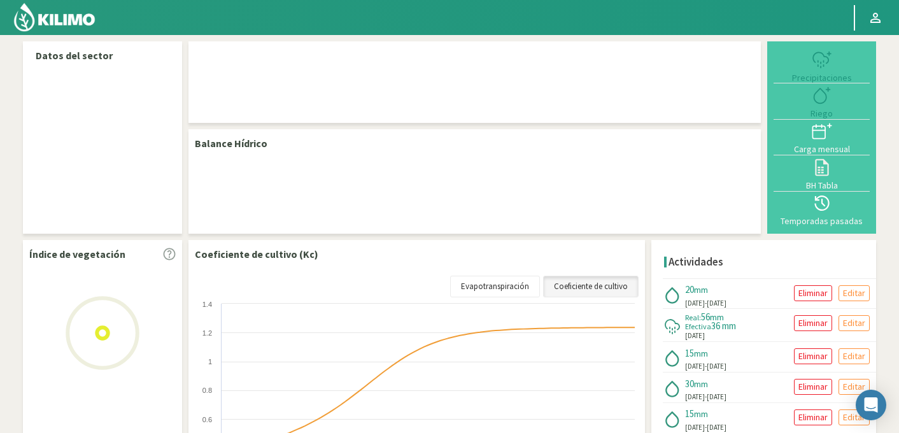
select select "218: Object"
select select "2: Object"
select select "218: Object"
select select "2: Object"
